Goal: Transaction & Acquisition: Purchase product/service

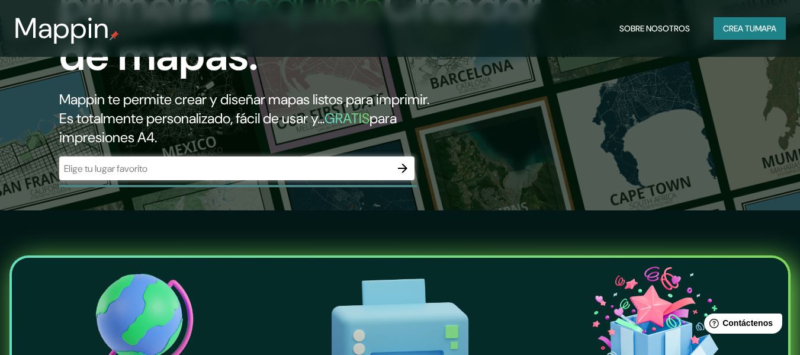
scroll to position [141, 0]
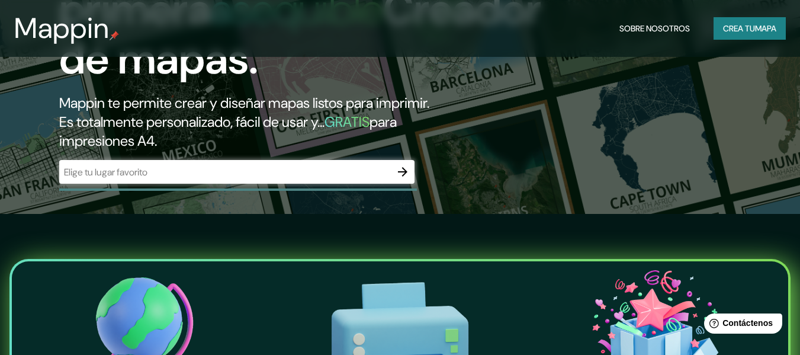
click at [380, 182] on div "​" at bounding box center [236, 172] width 355 height 24
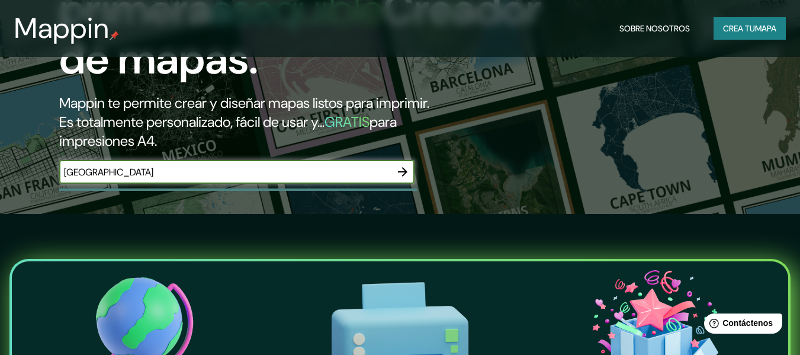
type input "[GEOGRAPHIC_DATA]"
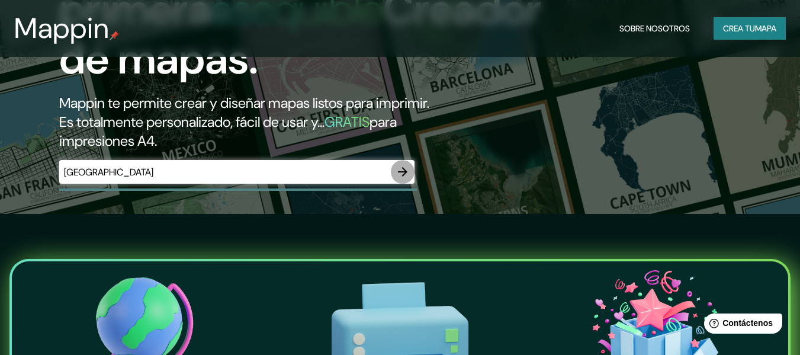
click at [394, 175] on button "button" at bounding box center [403, 172] width 24 height 24
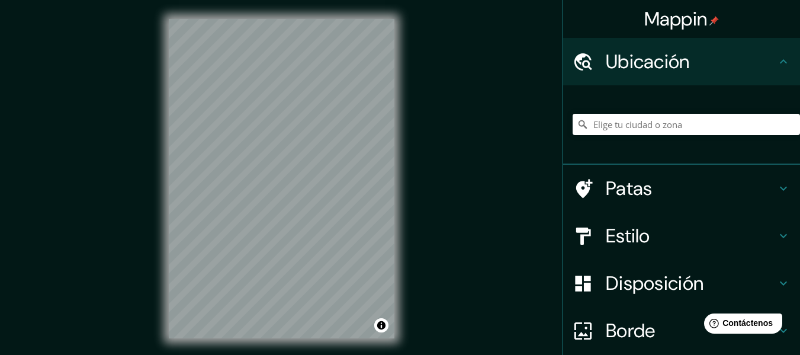
click at [160, 142] on div "© Mapbox © OpenStreetMap Improve this map" at bounding box center [282, 178] width 264 height 357
click at [680, 280] on font "Disposición" at bounding box center [655, 283] width 98 height 25
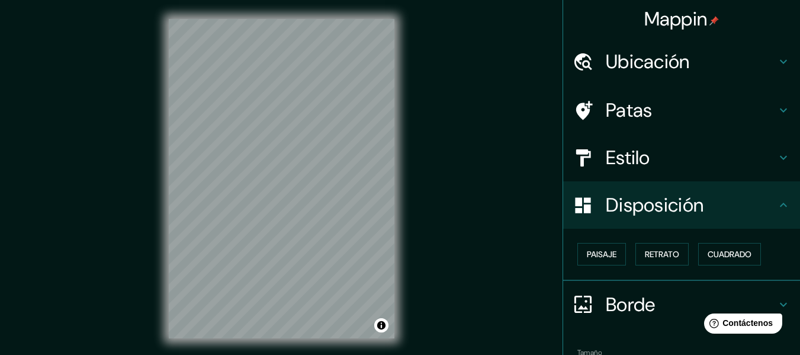
click at [727, 215] on h4 "Disposición" at bounding box center [691, 205] width 171 height 24
click at [752, 220] on div "Disposición" at bounding box center [681, 204] width 237 height 47
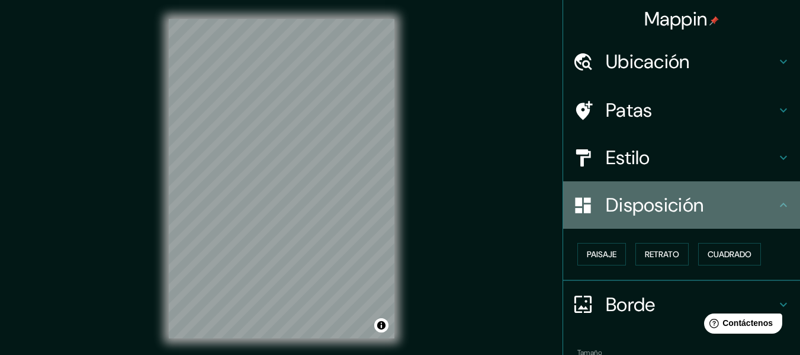
drag, startPoint x: 766, startPoint y: 210, endPoint x: 773, endPoint y: 207, distance: 7.2
click at [770, 209] on div "Disposición" at bounding box center [681, 204] width 237 height 47
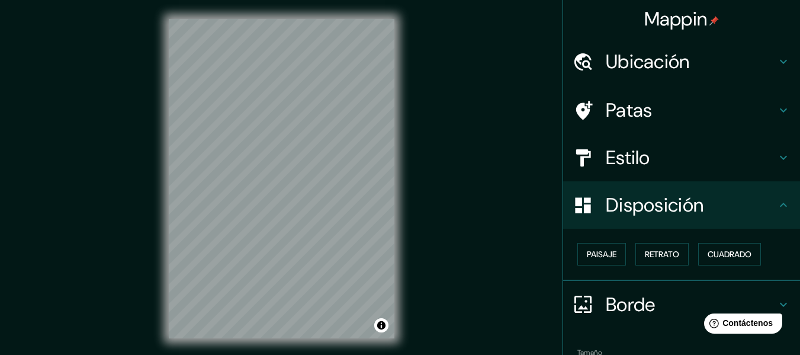
click at [777, 196] on div "Disposición" at bounding box center [681, 204] width 237 height 47
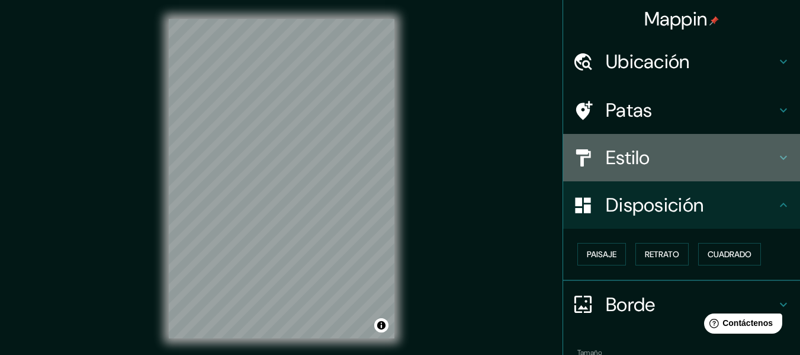
click at [773, 167] on div "Estilo" at bounding box center [681, 157] width 237 height 47
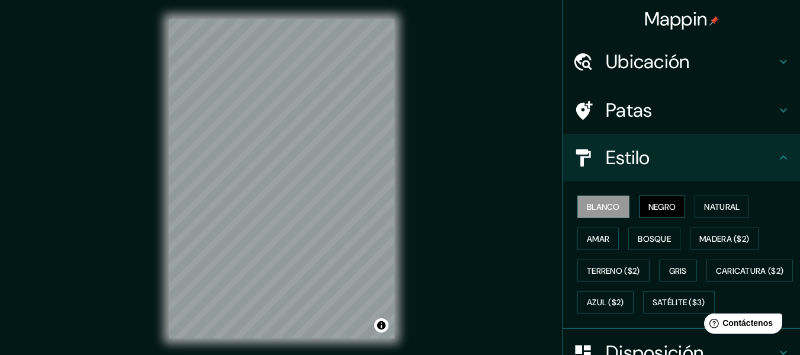
click at [661, 212] on font "Negro" at bounding box center [662, 206] width 28 height 11
click at [672, 275] on font "Gris" at bounding box center [678, 270] width 18 height 11
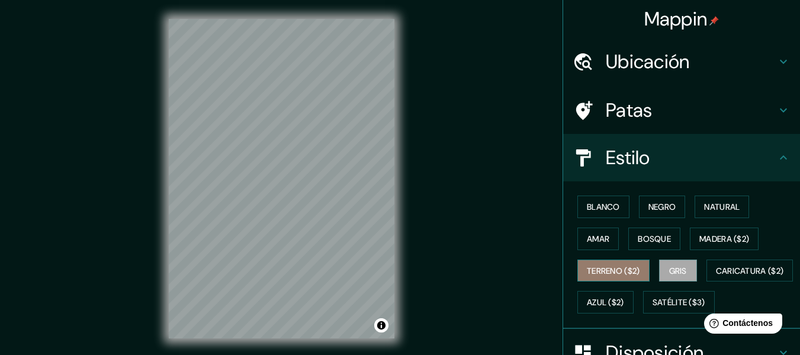
click at [607, 263] on font "Terreno ($2)" at bounding box center [613, 270] width 53 height 15
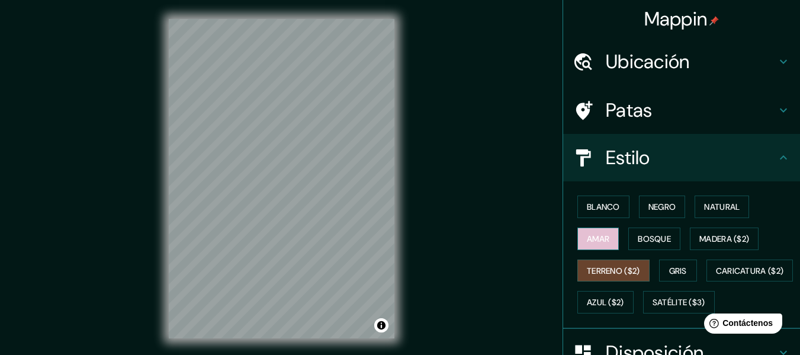
click at [593, 245] on font "Amar" at bounding box center [598, 238] width 23 height 15
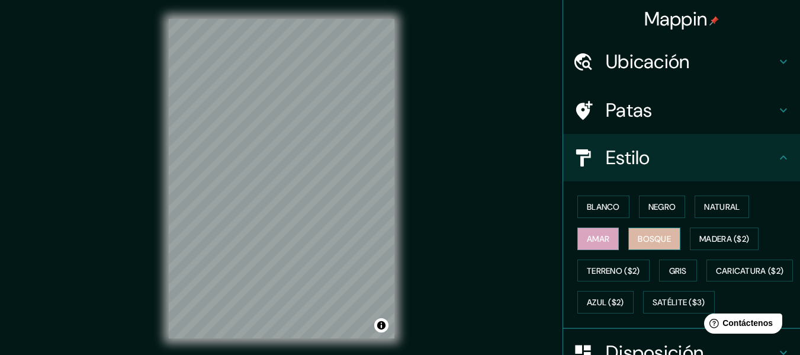
click at [638, 239] on font "Bosque" at bounding box center [654, 238] width 33 height 11
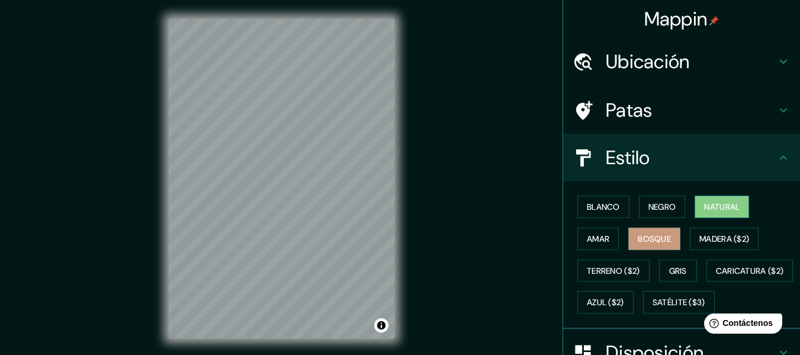
click at [715, 208] on font "Natural" at bounding box center [722, 206] width 36 height 11
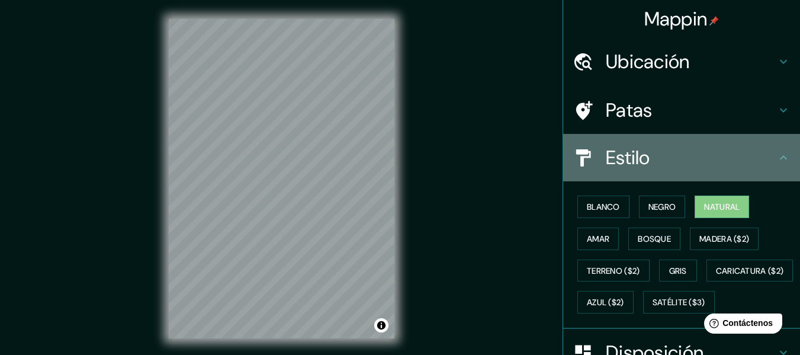
click at [768, 163] on div "Estilo" at bounding box center [681, 157] width 237 height 47
click at [776, 162] on icon at bounding box center [783, 157] width 14 height 14
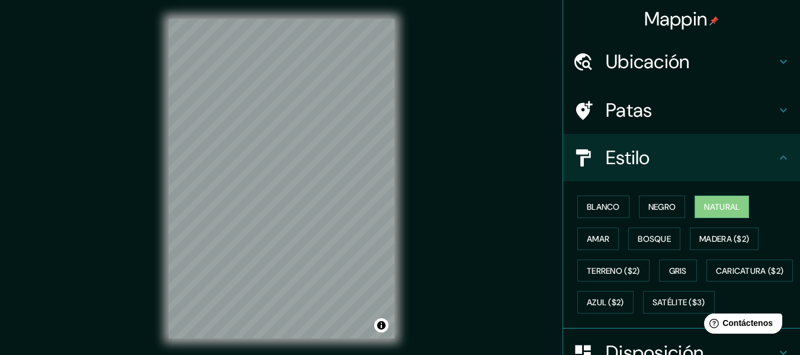
click at [589, 171] on div "Estilo" at bounding box center [681, 157] width 237 height 47
drag, startPoint x: 769, startPoint y: 267, endPoint x: 759, endPoint y: 215, distance: 53.1
click at [759, 216] on div "Blanco Negro Natural [PERSON_NAME] ($2) Terreno ($2) Gris Caricatura ($2) Azul …" at bounding box center [686, 254] width 227 height 127
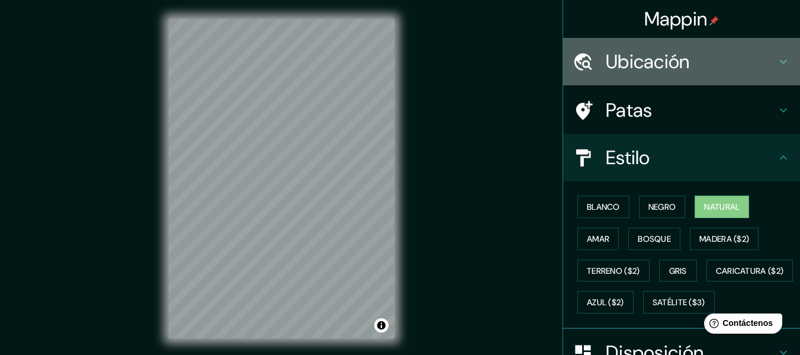
click at [606, 69] on font "Ubicación" at bounding box center [648, 61] width 84 height 25
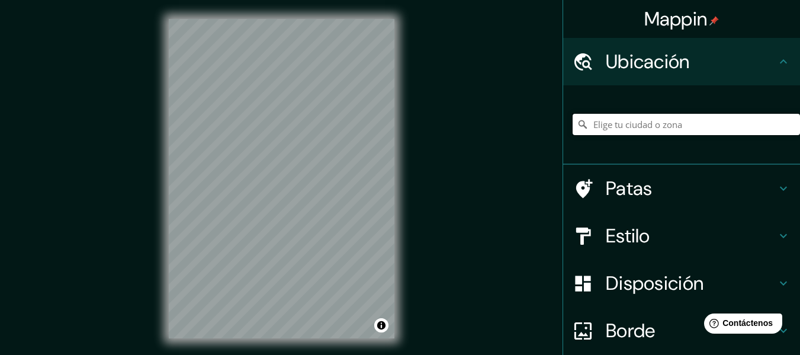
click at [615, 126] on input "Elige tu ciudad o zona" at bounding box center [686, 124] width 227 height 21
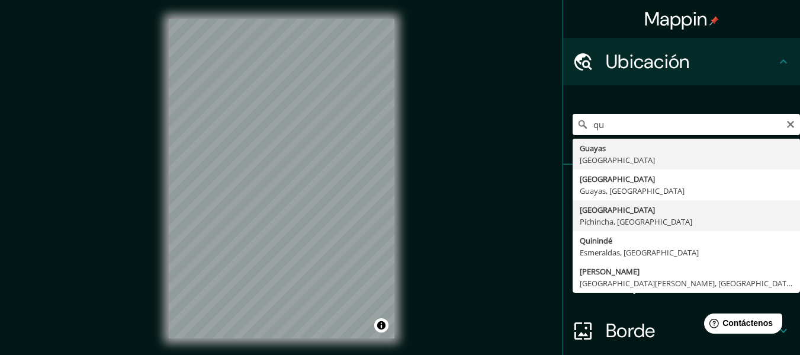
type input "[GEOGRAPHIC_DATA], [GEOGRAPHIC_DATA], [GEOGRAPHIC_DATA]"
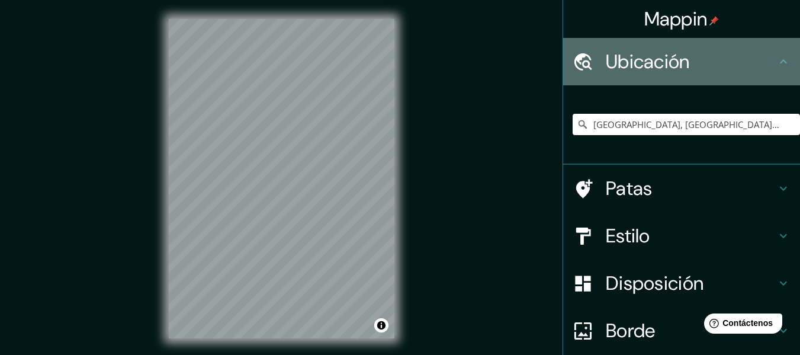
click at [778, 70] on div "Ubicación" at bounding box center [681, 61] width 237 height 47
click at [776, 63] on icon at bounding box center [783, 61] width 14 height 14
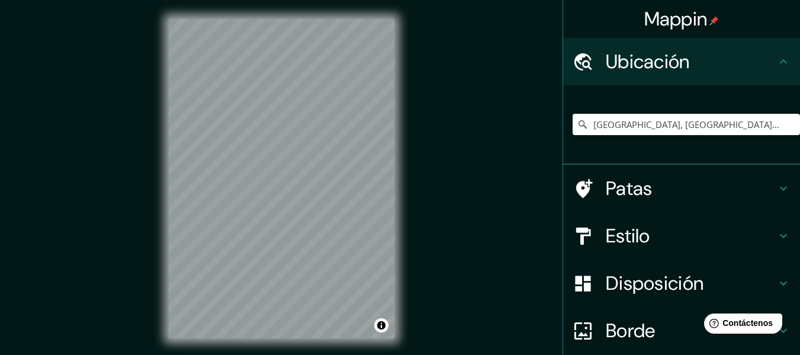
click at [588, 64] on div at bounding box center [589, 62] width 33 height 21
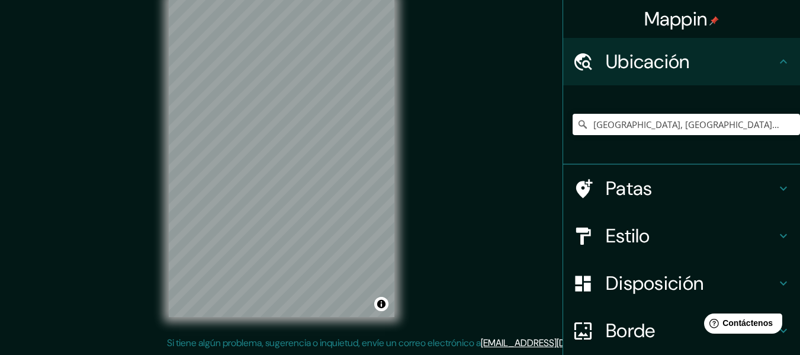
scroll to position [99, 0]
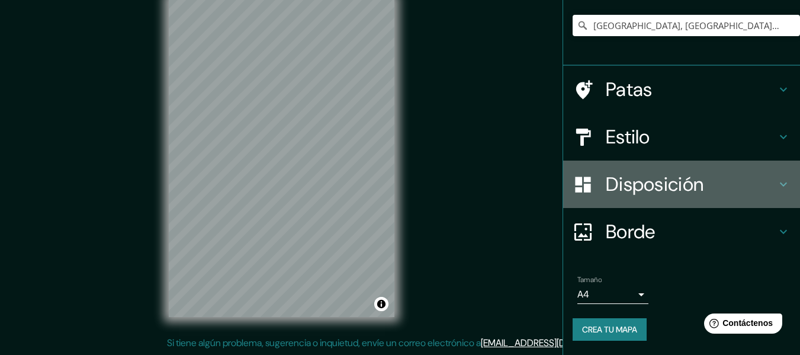
click at [649, 187] on font "Disposición" at bounding box center [655, 184] width 98 height 25
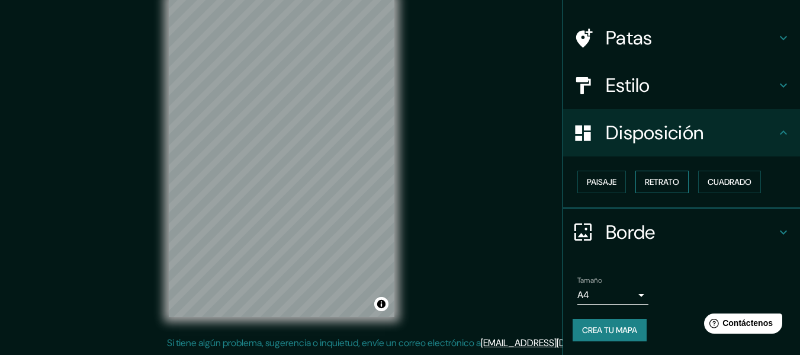
scroll to position [72, 0]
click at [601, 181] on font "Paisaje" at bounding box center [602, 181] width 30 height 11
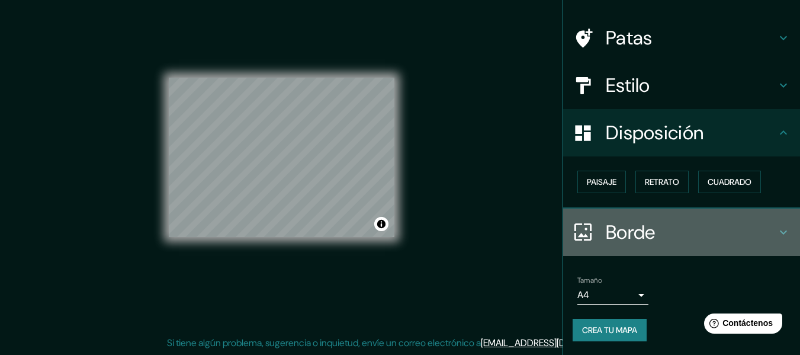
click at [647, 225] on font "Borde" at bounding box center [631, 232] width 50 height 25
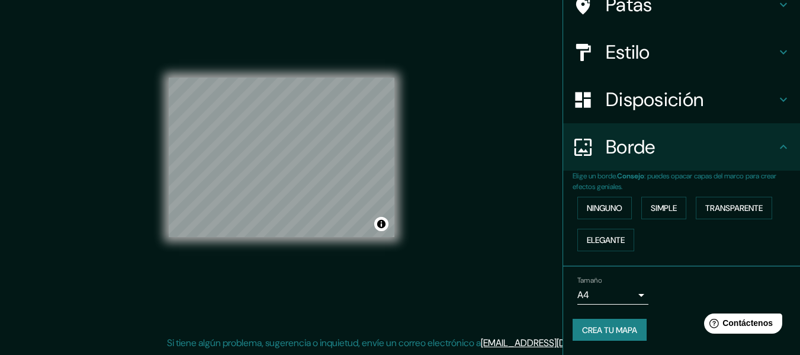
scroll to position [0, 0]
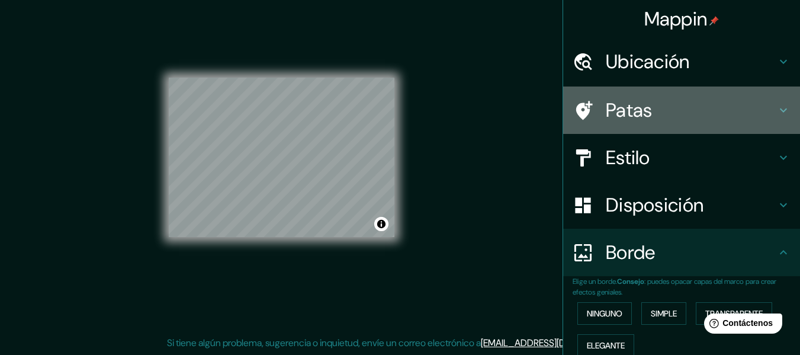
click at [763, 115] on h4 "Patas" at bounding box center [691, 110] width 171 height 24
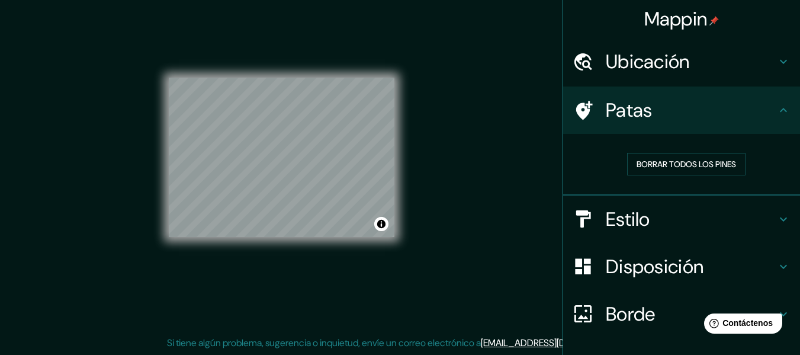
scroll to position [82, 0]
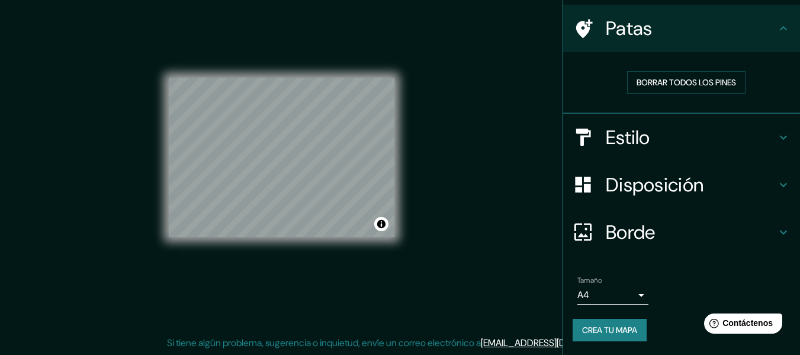
click at [757, 137] on h4 "Estilo" at bounding box center [691, 138] width 171 height 24
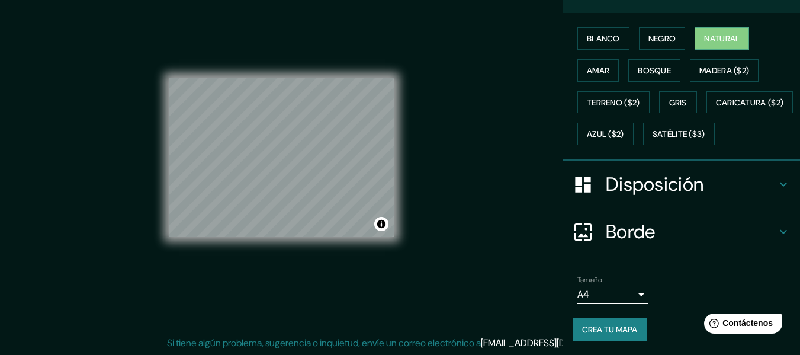
click at [743, 182] on h4 "Disposición" at bounding box center [691, 184] width 171 height 24
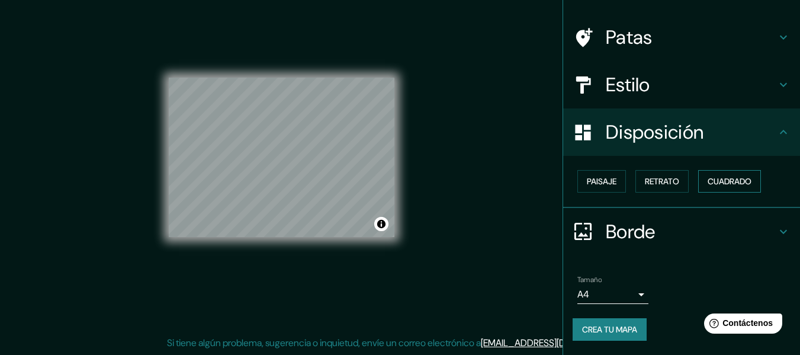
scroll to position [72, 0]
click at [671, 224] on h4 "Borde" at bounding box center [691, 232] width 171 height 24
